Goal: Task Accomplishment & Management: Use online tool/utility

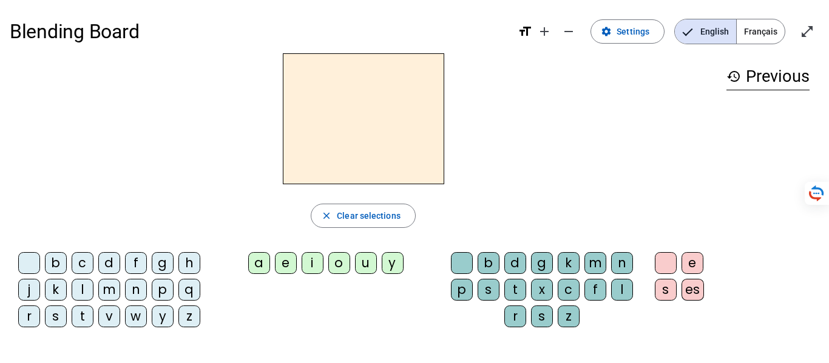
click at [83, 265] on div "c" at bounding box center [83, 263] width 22 height 22
click at [257, 268] on div "a" at bounding box center [259, 263] width 22 height 22
click at [543, 321] on div "s" at bounding box center [542, 317] width 22 height 22
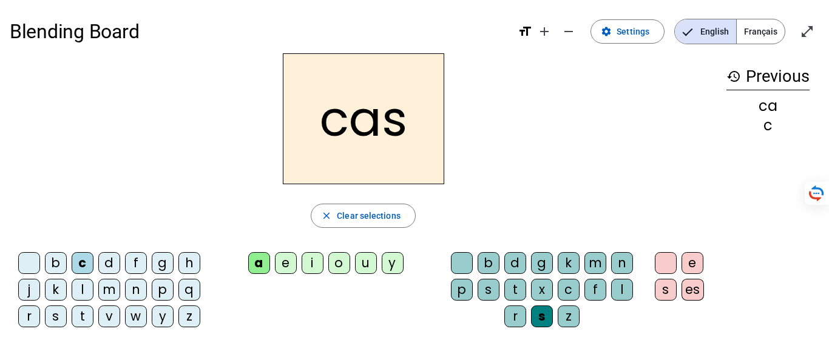
click at [283, 270] on div "e" at bounding box center [286, 263] width 22 height 22
click at [381, 130] on h2 "ces" at bounding box center [363, 118] width 161 height 131
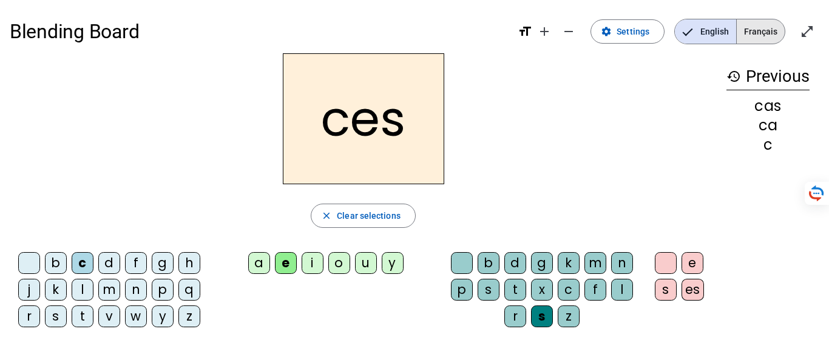
click at [758, 33] on span "Français" at bounding box center [761, 31] width 48 height 24
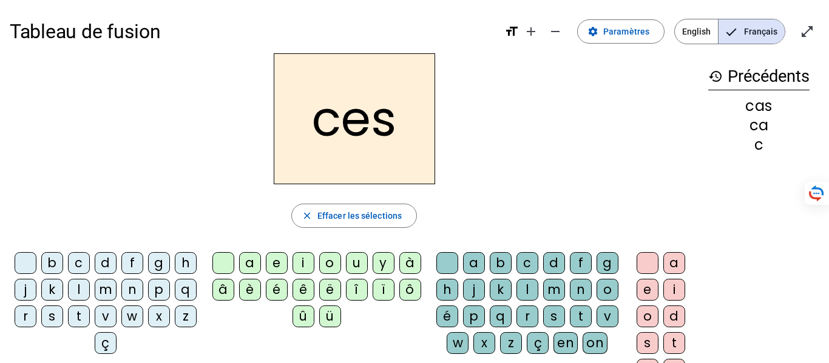
click at [385, 127] on h2 "ces" at bounding box center [354, 118] width 161 height 131
click at [400, 119] on h2 "ces" at bounding box center [354, 118] width 161 height 131
click at [391, 105] on h2 "ces" at bounding box center [354, 118] width 161 height 131
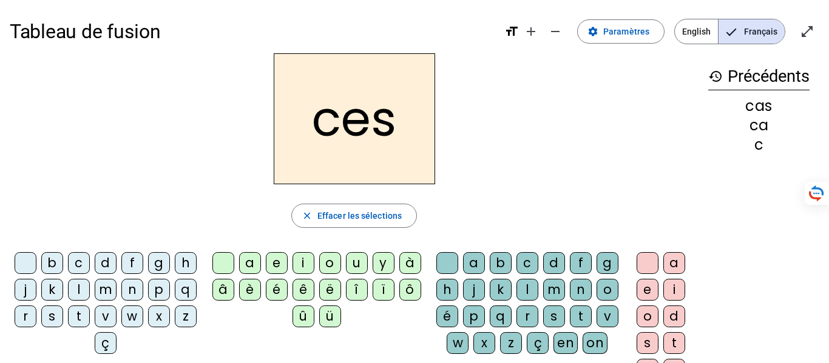
click at [391, 105] on h2 "ces" at bounding box center [354, 118] width 161 height 131
click at [397, 118] on h2 "ces" at bounding box center [354, 118] width 161 height 131
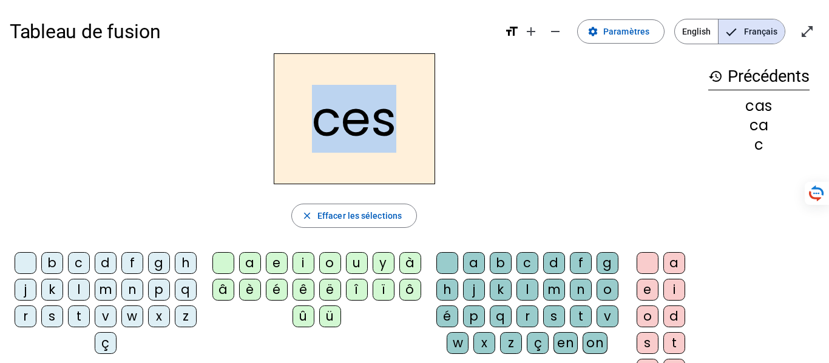
click at [397, 118] on h2 "ces" at bounding box center [354, 118] width 161 height 131
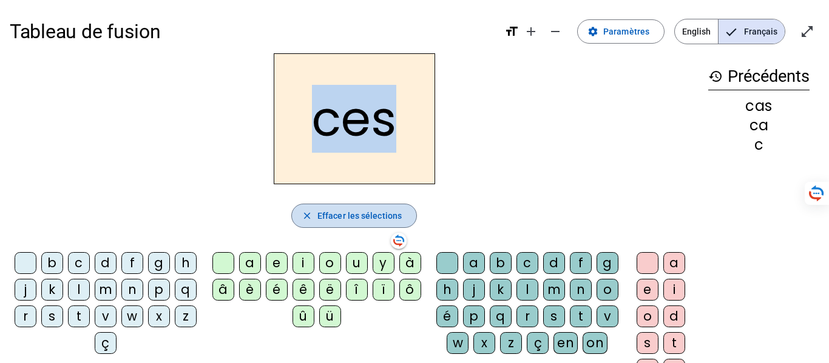
click at [300, 221] on span "button" at bounding box center [354, 215] width 124 height 29
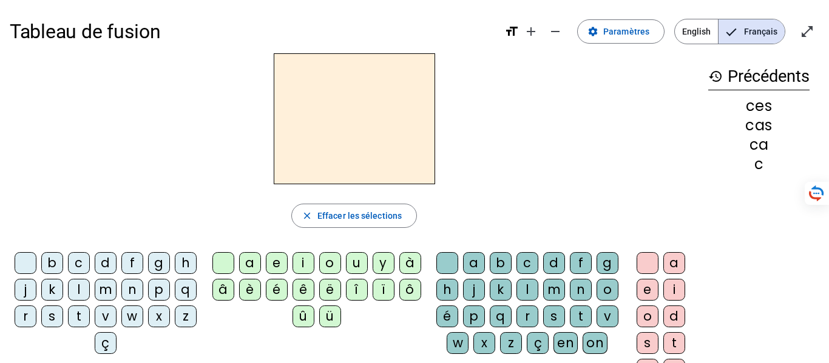
click at [116, 340] on div "ç" at bounding box center [106, 343] width 22 height 22
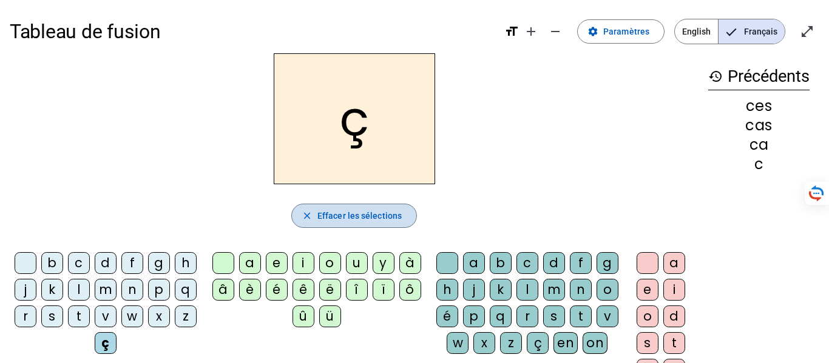
click at [302, 213] on mat-icon "close" at bounding box center [307, 216] width 11 height 11
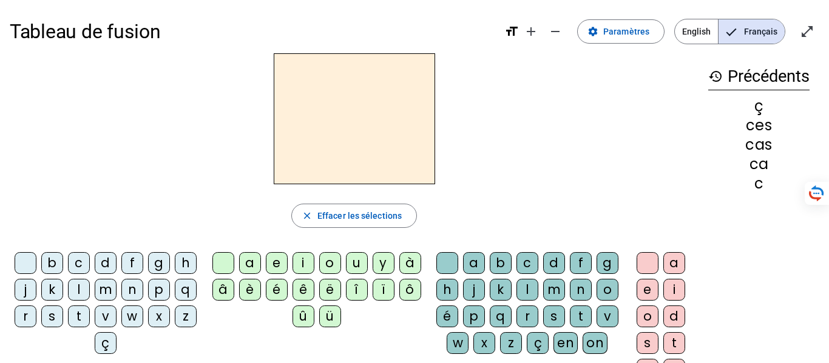
click at [87, 257] on div "c" at bounding box center [79, 263] width 22 height 22
click at [245, 263] on div "a" at bounding box center [250, 263] width 22 height 22
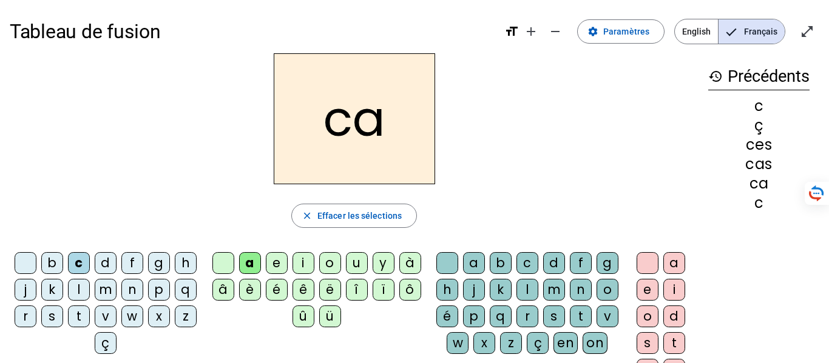
click at [63, 324] on div "s" at bounding box center [52, 317] width 22 height 22
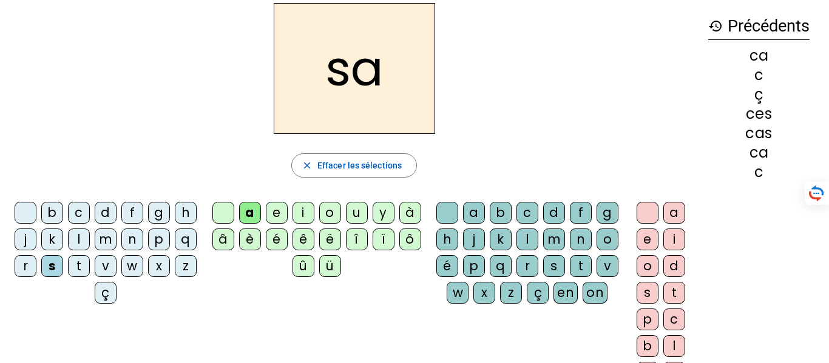
scroll to position [47, 0]
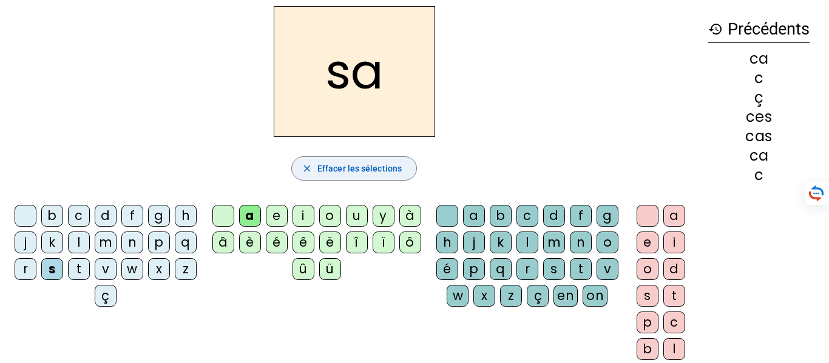
click at [305, 174] on span "button" at bounding box center [354, 168] width 124 height 29
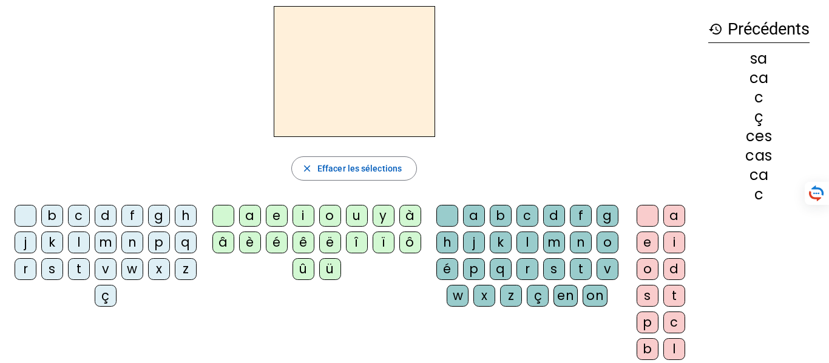
click at [63, 272] on div "s" at bounding box center [52, 269] width 22 height 22
click at [253, 222] on div "a" at bounding box center [250, 216] width 22 height 22
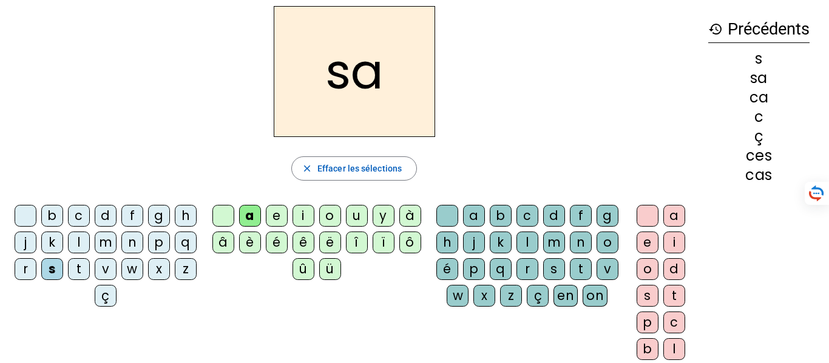
click at [90, 215] on div "c" at bounding box center [79, 216] width 22 height 22
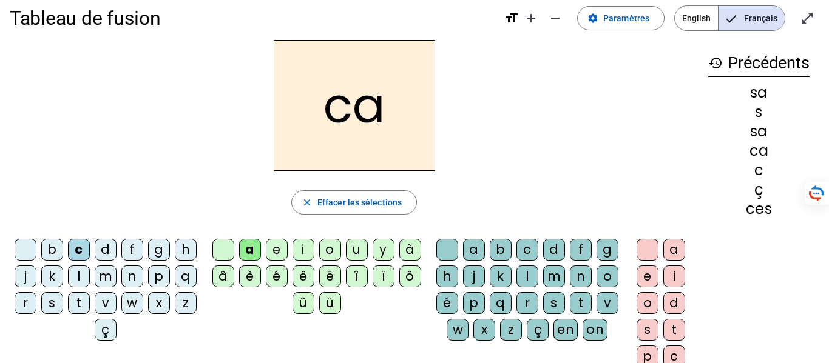
scroll to position [0, 0]
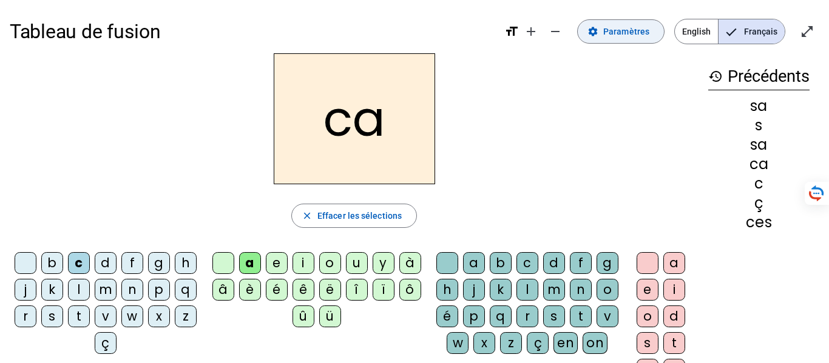
click at [619, 25] on span "Paramètres" at bounding box center [626, 31] width 46 height 15
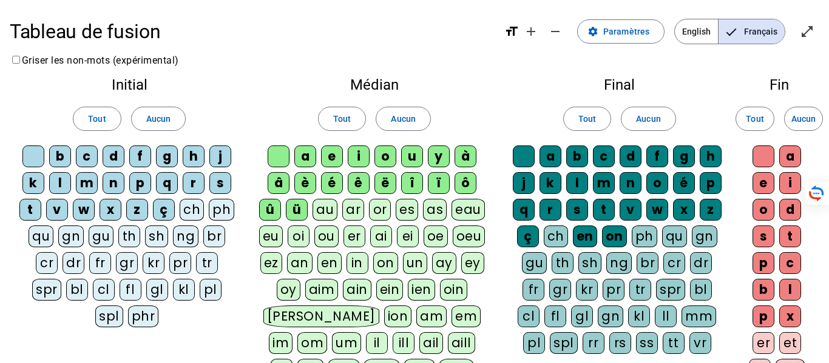
click at [470, 58] on div "Tableau de fusion format_size add remove settings Paramètres English Français o…" at bounding box center [414, 327] width 829 height 654
click at [732, 34] on mat-pseudo-checkbox "Language selection" at bounding box center [731, 32] width 11 height 11
click at [645, 27] on span "Paramètres" at bounding box center [626, 31] width 46 height 15
click at [744, 33] on span "Français" at bounding box center [751, 31] width 66 height 24
click at [813, 40] on span "Entrer en plein écran" at bounding box center [806, 31] width 29 height 29
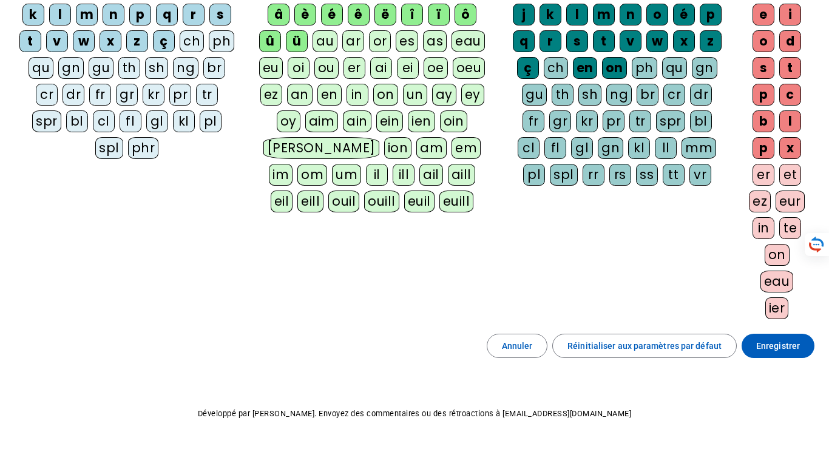
scroll to position [188, 0]
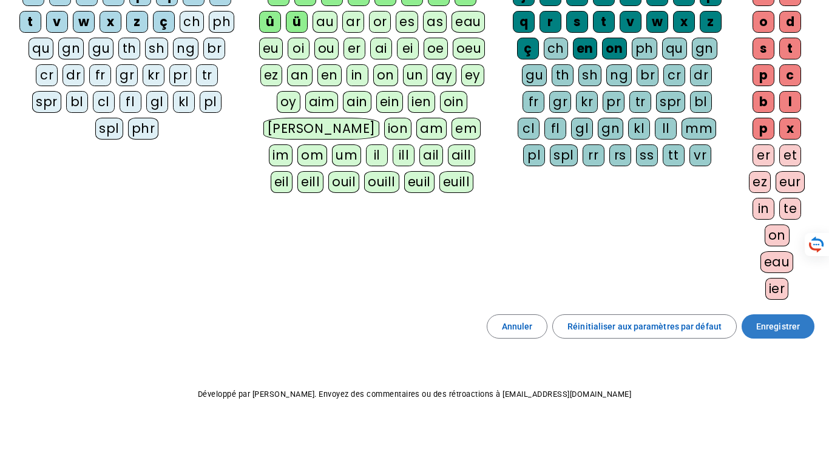
click at [757, 329] on span "Enregistrer" at bounding box center [778, 326] width 44 height 15
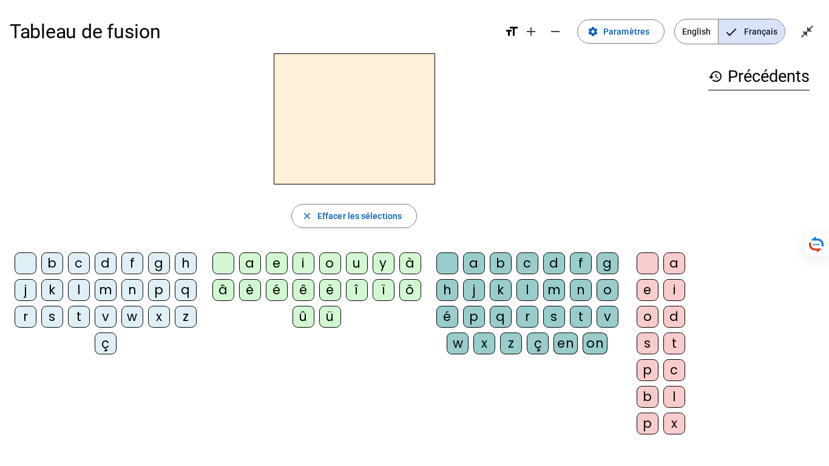
click at [63, 320] on div "s" at bounding box center [52, 317] width 22 height 22
click at [254, 260] on div "a" at bounding box center [250, 263] width 22 height 22
click at [90, 260] on div "c" at bounding box center [79, 263] width 22 height 22
click at [242, 269] on div "a" at bounding box center [250, 263] width 22 height 22
click at [116, 262] on div "d" at bounding box center [106, 263] width 22 height 22
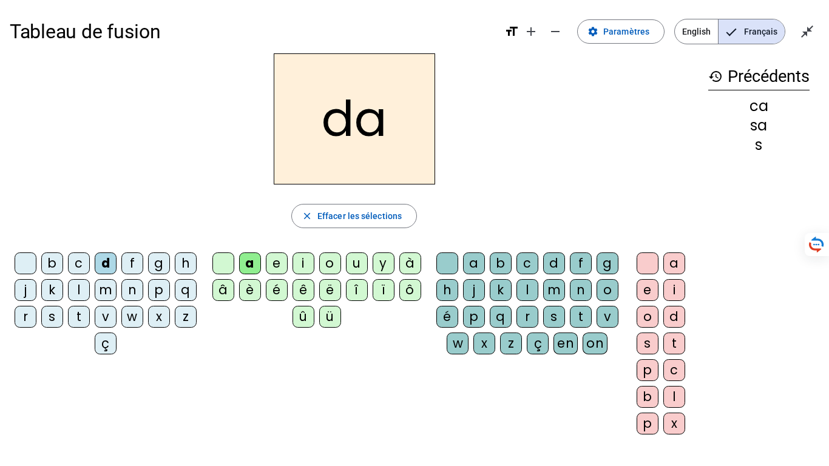
click at [538, 261] on div "c" at bounding box center [527, 263] width 22 height 22
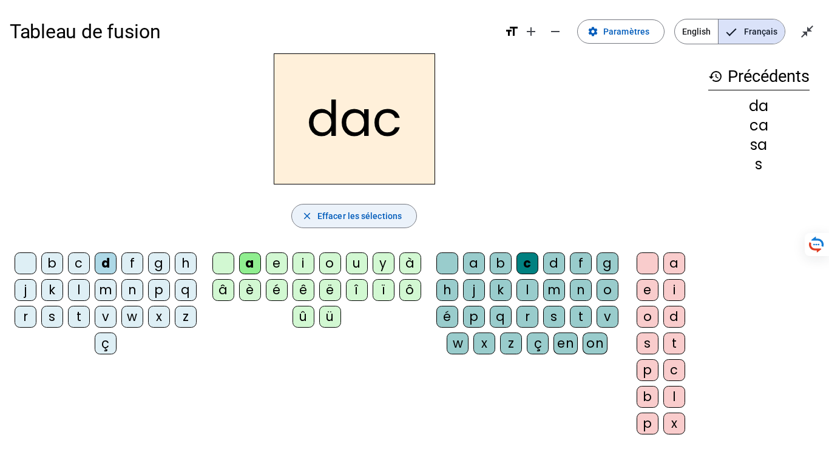
click at [332, 221] on span "Effacer les sélections" at bounding box center [359, 216] width 84 height 15
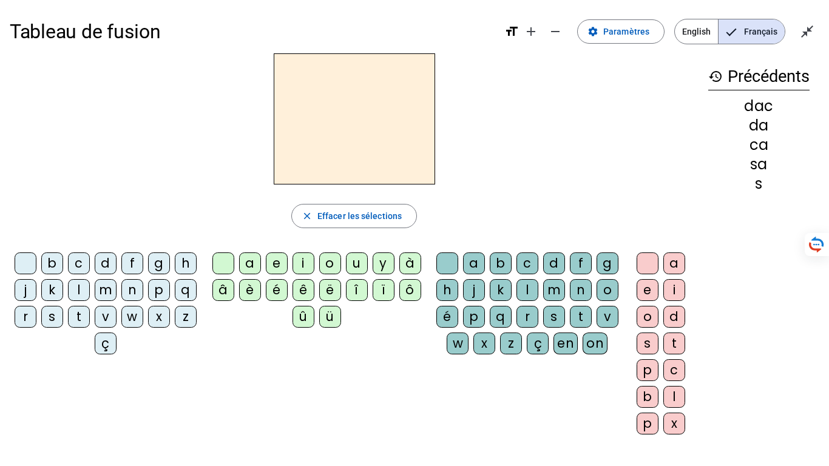
click at [63, 262] on div "b" at bounding box center [52, 263] width 22 height 22
click at [248, 262] on div "a" at bounding box center [250, 263] width 22 height 22
click at [538, 267] on div "c" at bounding box center [527, 263] width 22 height 22
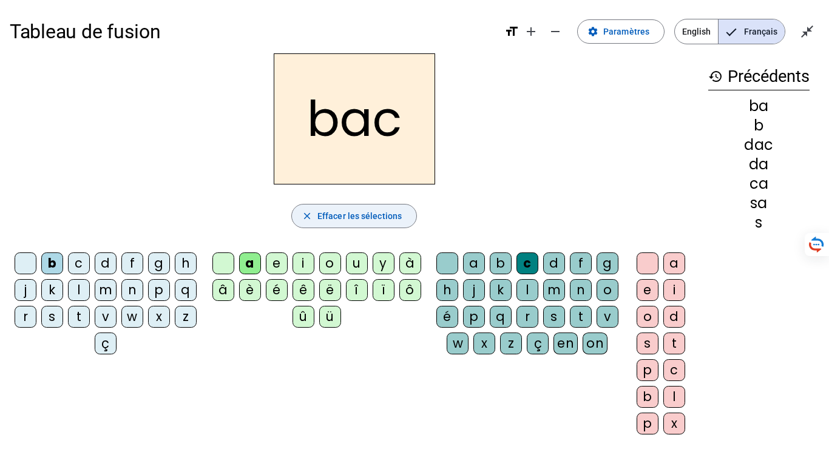
click at [336, 220] on span "Effacer les sélections" at bounding box center [359, 216] width 84 height 15
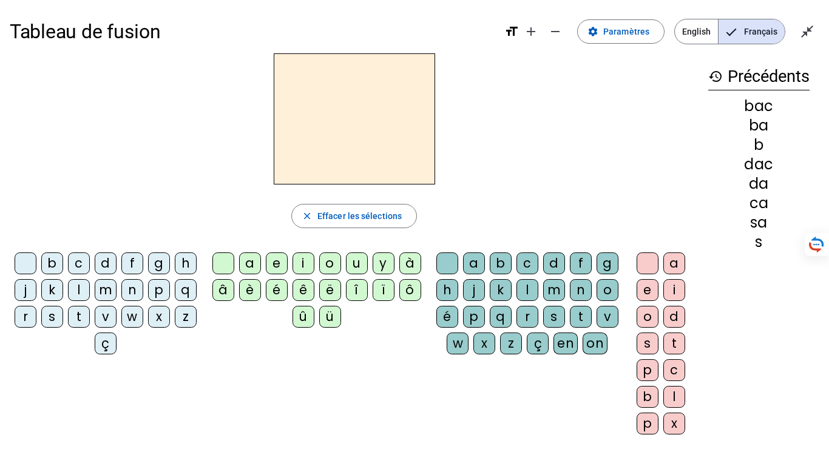
click at [63, 262] on div "b" at bounding box center [52, 263] width 22 height 22
click at [304, 292] on div "ê" at bounding box center [303, 290] width 22 height 22
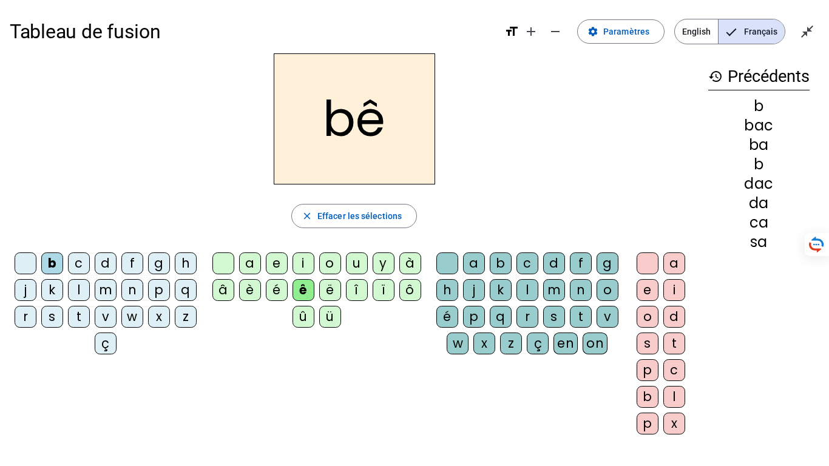
click at [570, 328] on div "t" at bounding box center [581, 317] width 22 height 22
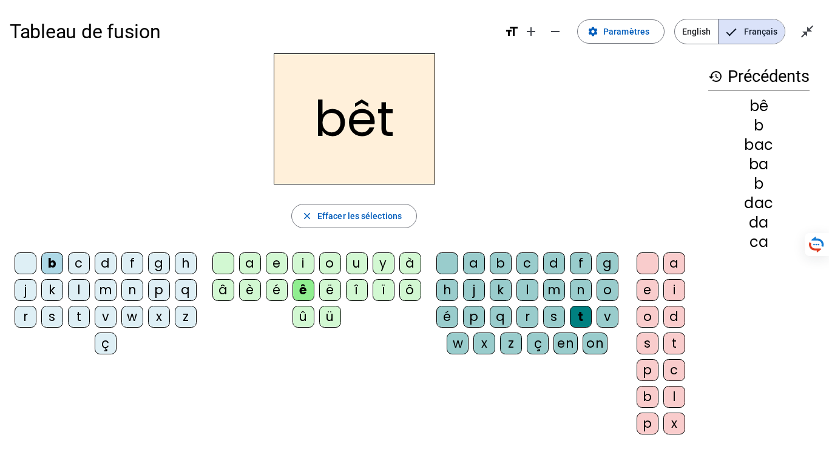
click at [649, 286] on div "e" at bounding box center [647, 290] width 22 height 22
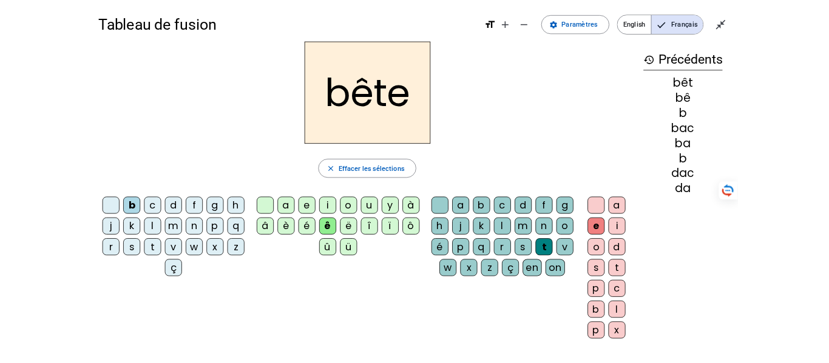
scroll to position [106, 0]
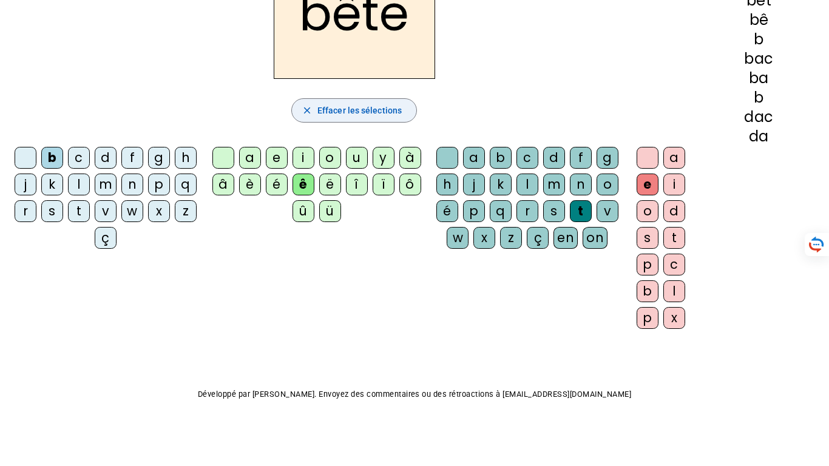
click at [325, 113] on span "Effacer les sélections" at bounding box center [359, 110] width 84 height 15
